Goal: Obtain resource: Download file/media

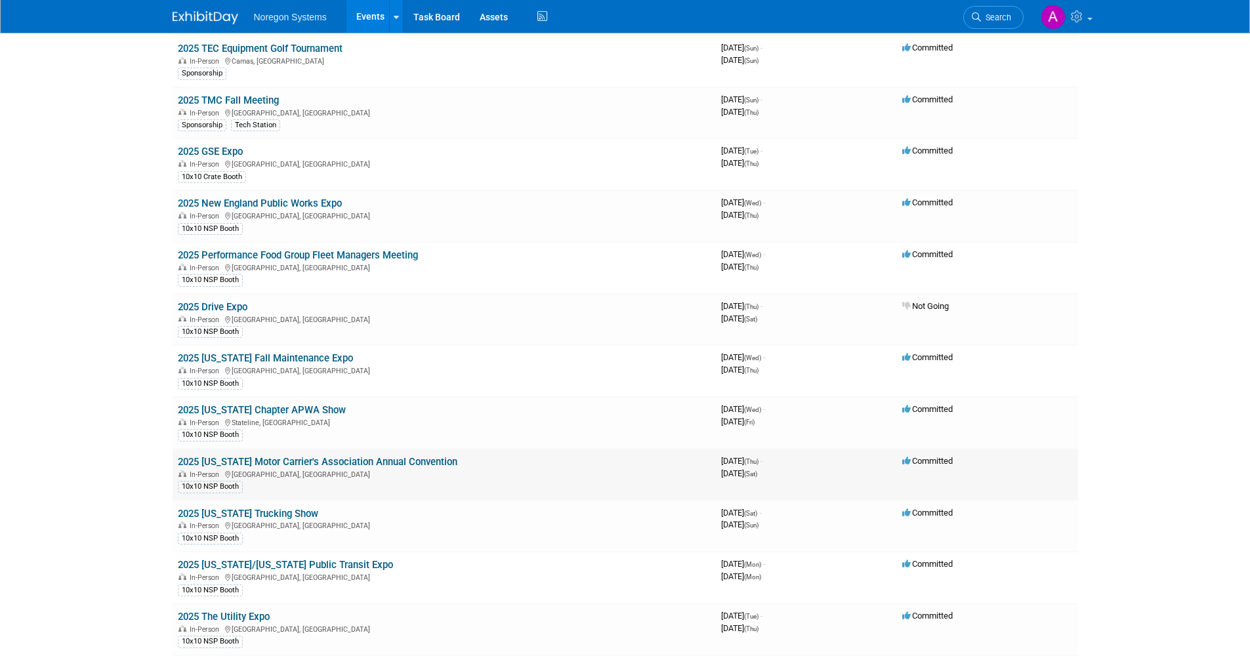
scroll to position [262, 0]
click at [297, 514] on link "2025 [US_STATE] Trucking Show" at bounding box center [248, 513] width 140 height 12
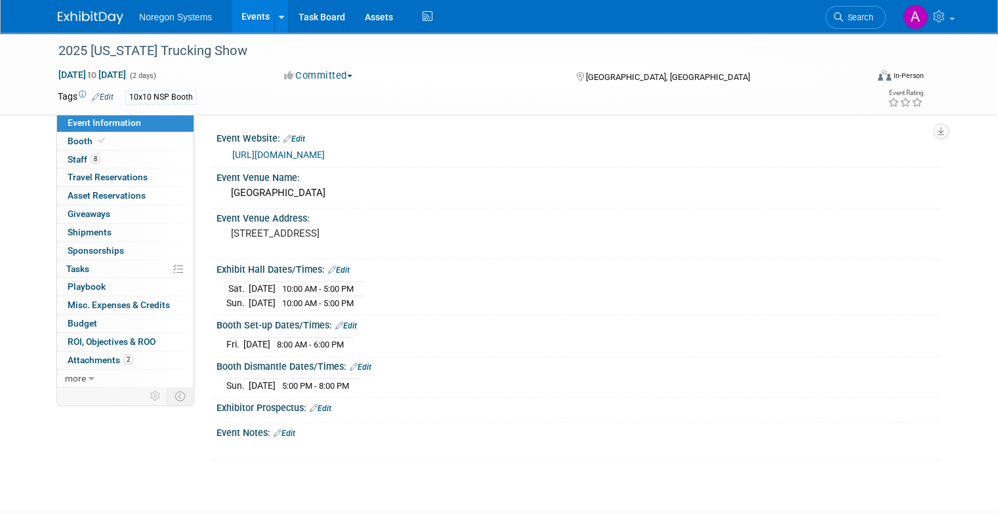
click at [234, 20] on link "Events" at bounding box center [256, 16] width 48 height 33
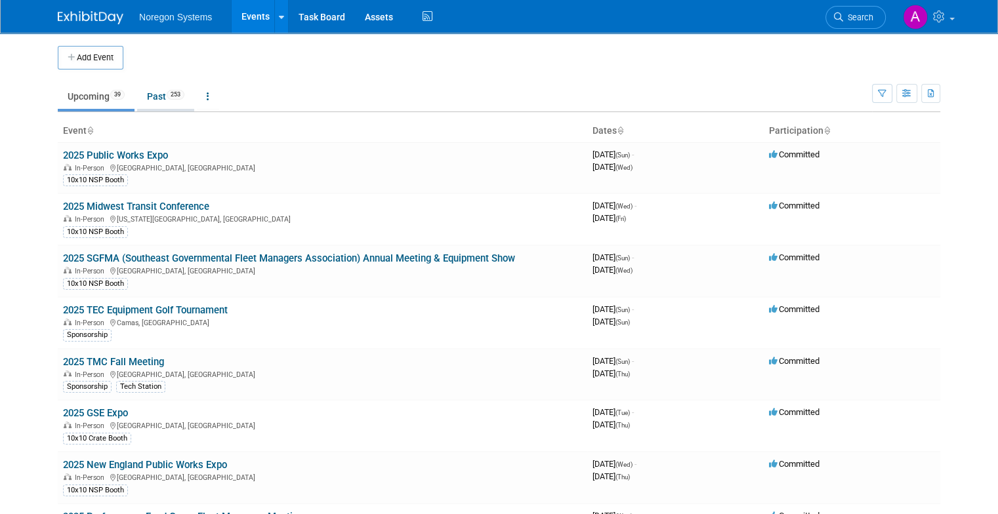
click at [152, 94] on link "Past 253" at bounding box center [165, 96] width 57 height 25
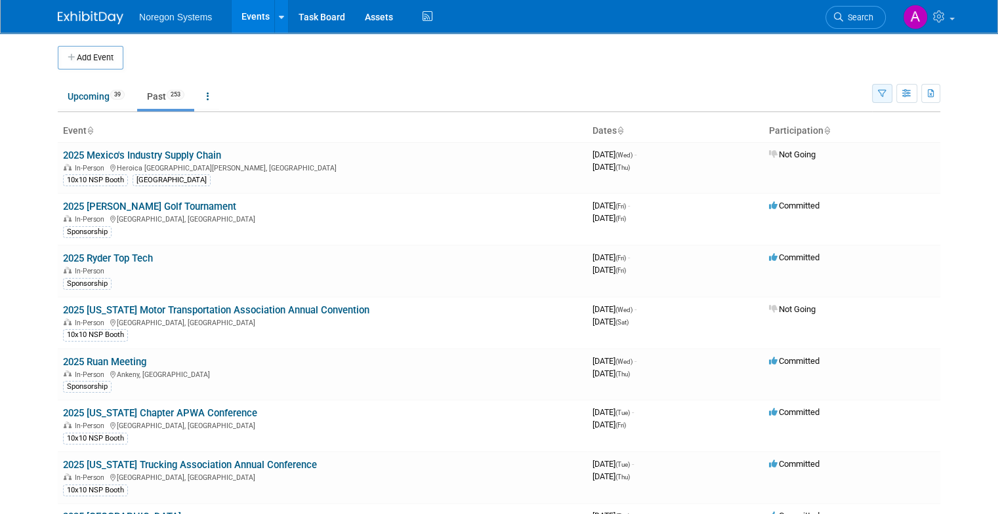
click at [892, 93] on button "button" at bounding box center [882, 93] width 20 height 19
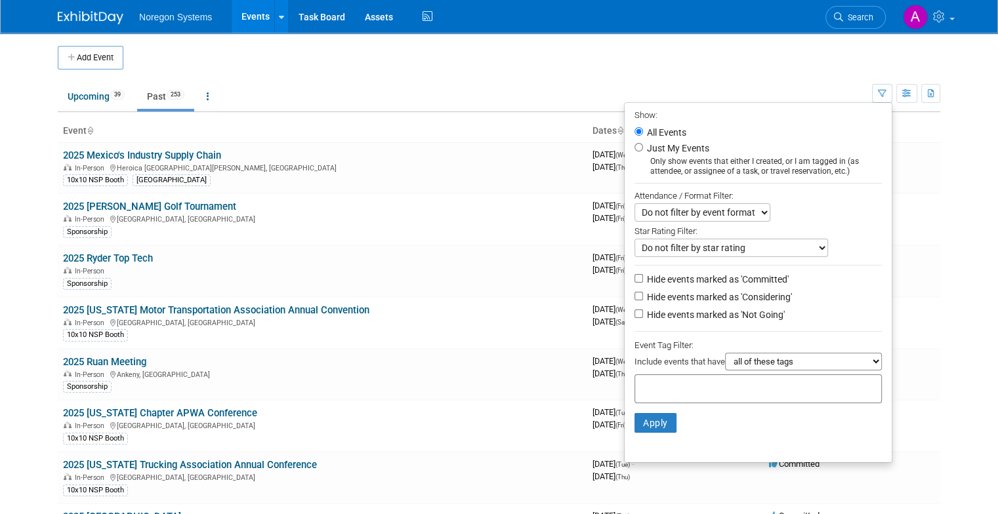
click at [699, 316] on label "Hide events marked as 'Not Going'" at bounding box center [714, 314] width 140 height 13
click at [643, 316] on input "Hide events marked as 'Not Going'" at bounding box center [638, 314] width 9 height 9
checkbox input "true"
click at [677, 297] on label "Hide events marked as 'Considering'" at bounding box center [718, 297] width 148 height 13
click at [643, 297] on input "Hide events marked as 'Considering'" at bounding box center [638, 296] width 9 height 9
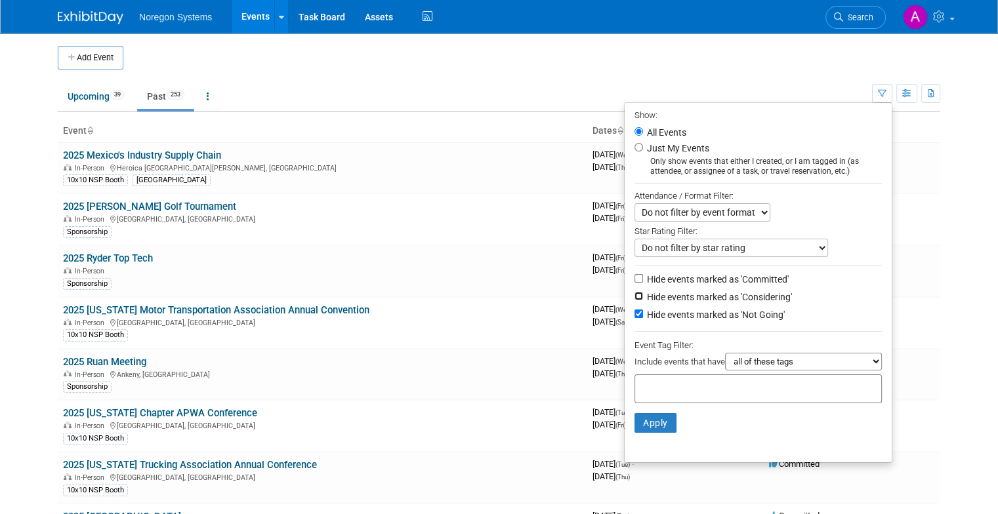
checkbox input "true"
click at [666, 416] on button "Apply" at bounding box center [655, 423] width 42 height 20
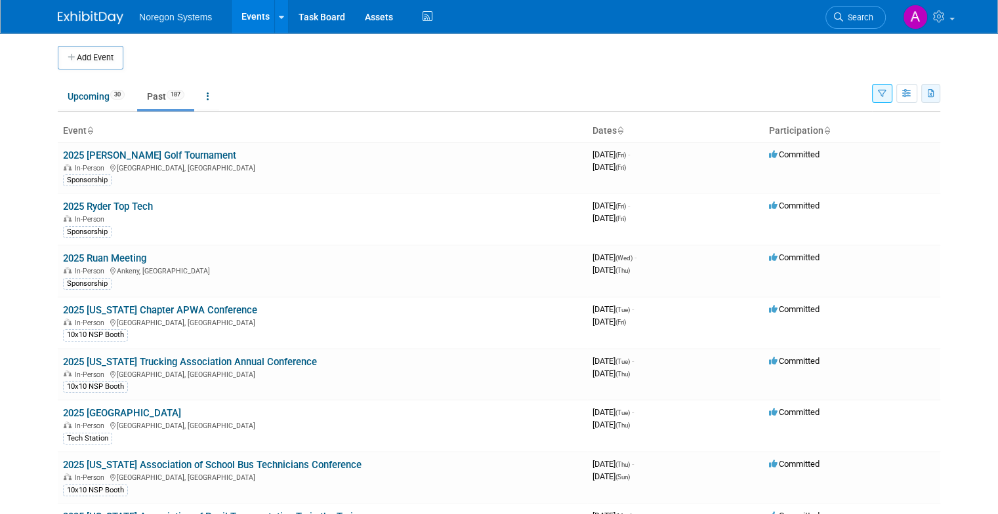
click at [940, 99] on button "button" at bounding box center [930, 93] width 19 height 19
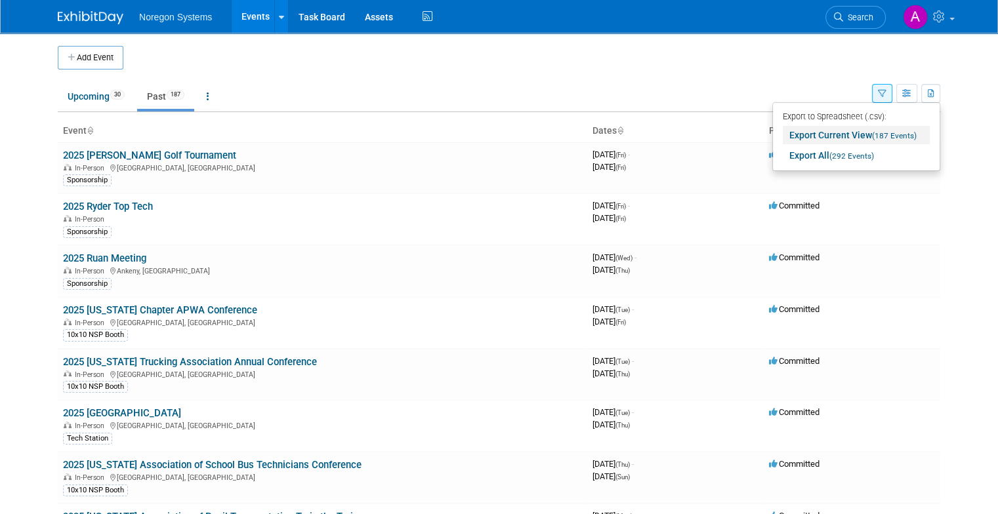
click at [889, 138] on span "(187 Events)" at bounding box center [894, 135] width 45 height 9
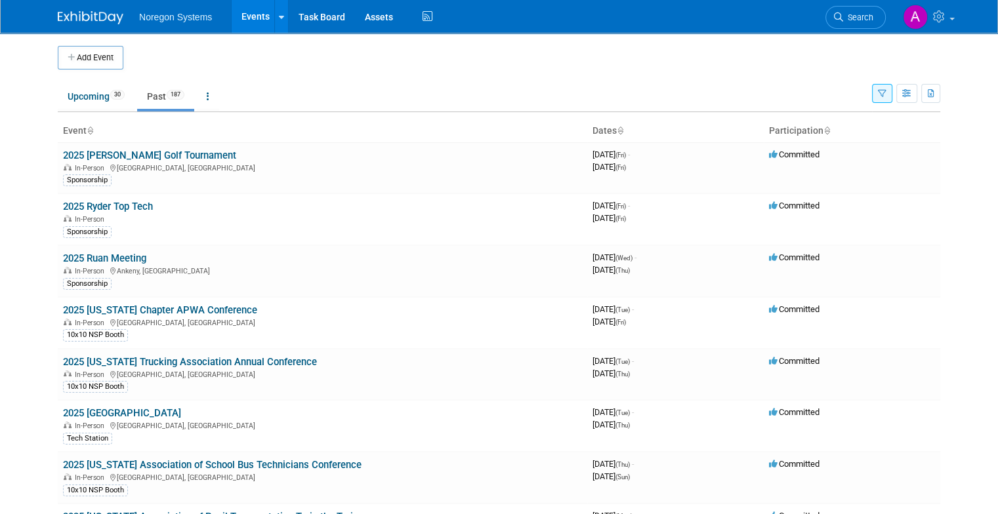
drag, startPoint x: 507, startPoint y: 143, endPoint x: 623, endPoint y: 100, distance: 123.9
click at [507, 143] on td "2025 Bosselman Golf Tournament In-Person Grand Island, NE Sponsorship" at bounding box center [323, 167] width 530 height 51
